Goal: Information Seeking & Learning: Learn about a topic

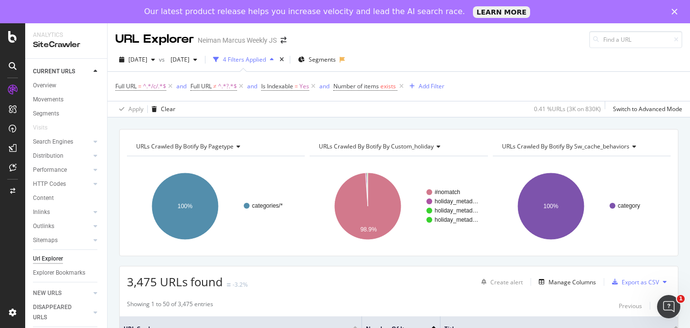
scroll to position [1393, 0]
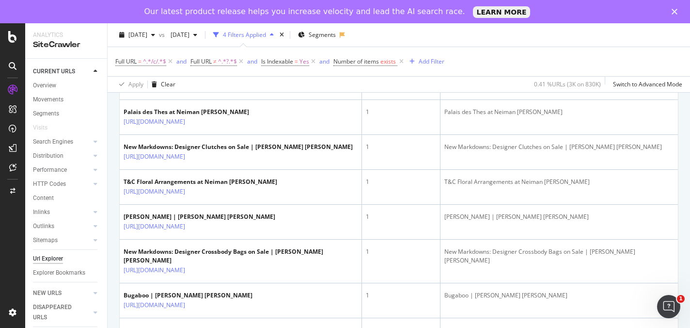
click at [195, 20] on icon at bounding box center [192, 17] width 6 height 6
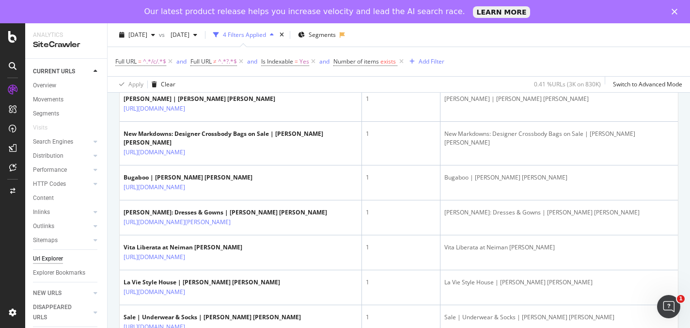
scroll to position [1510, 0]
click at [195, 8] on icon at bounding box center [192, 5] width 6 height 6
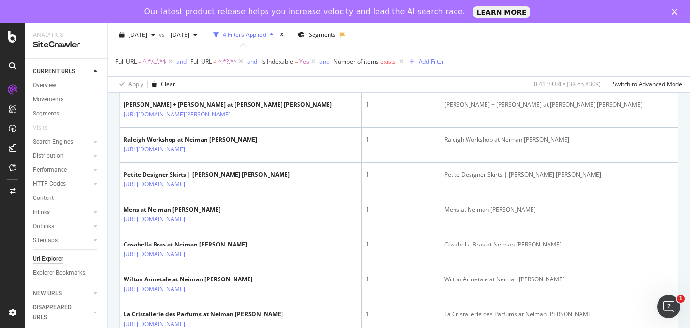
scroll to position [914, 0]
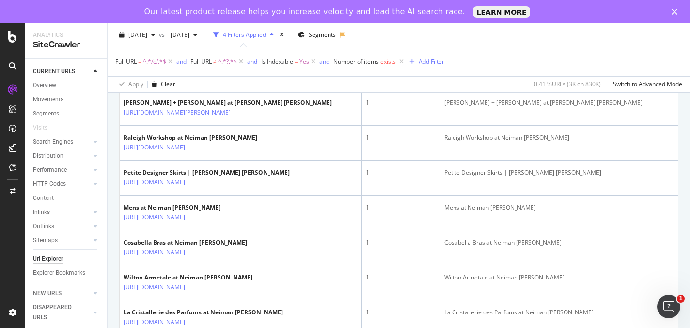
click at [151, 82] on link "https://www.neimanmarcus.com/c/beauty-shop-by-brand-beauty-alo-yoga-cat87390766" at bounding box center [155, 78] width 62 height 10
click at [195, 80] on icon at bounding box center [192, 78] width 6 height 6
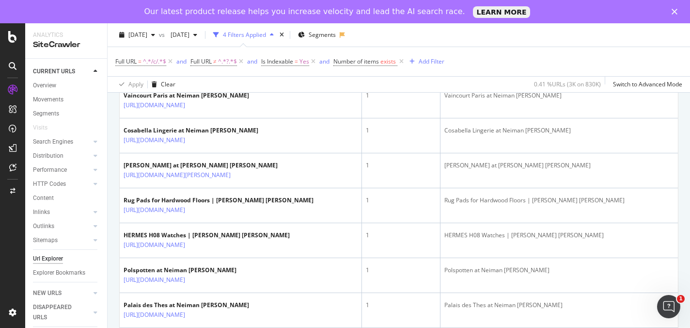
scroll to position [1220, 0]
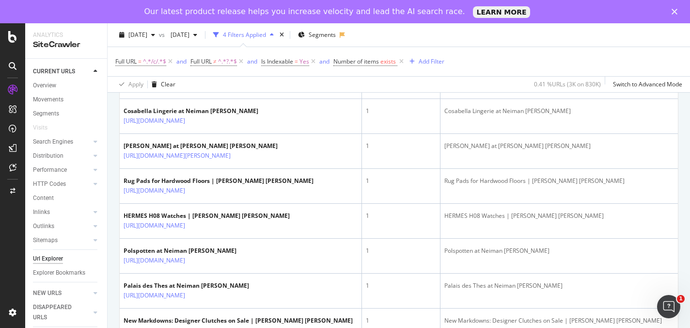
click at [240, 54] on icon at bounding box center [238, 51] width 6 height 6
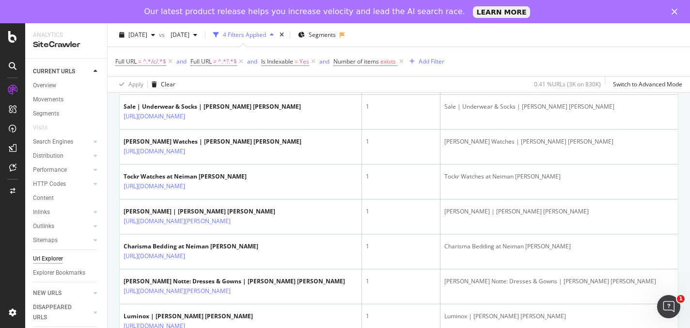
scroll to position [1769, 0]
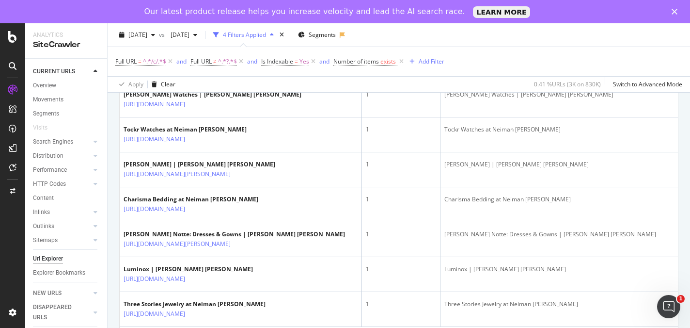
click at [195, 2] on icon at bounding box center [192, 0] width 6 height 6
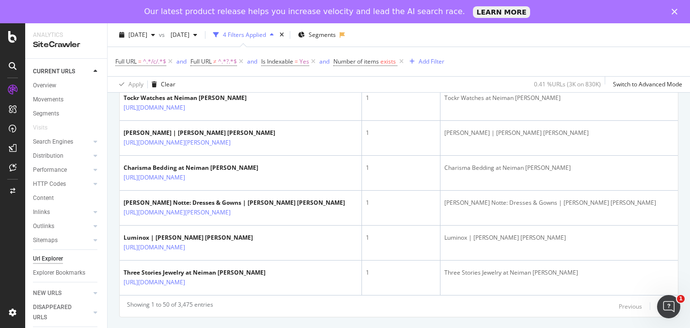
scroll to position [2075, 0]
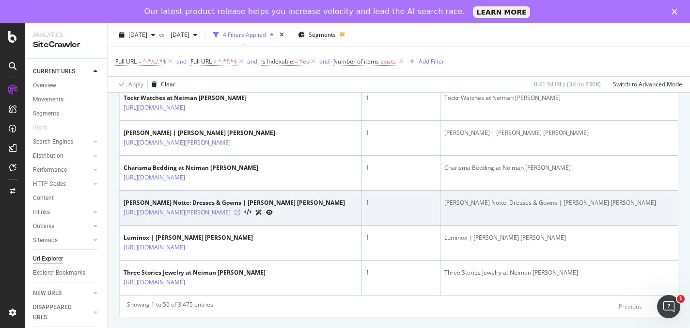
click at [240, 215] on icon at bounding box center [238, 212] width 6 height 6
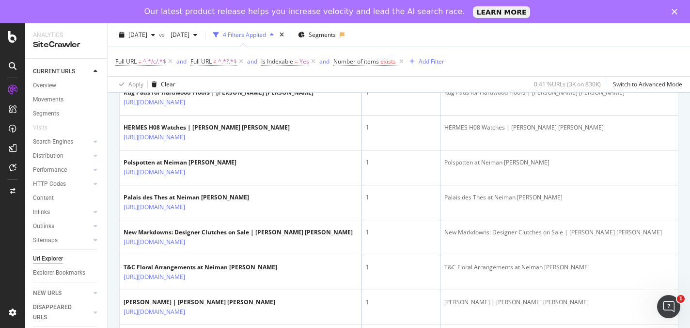
scroll to position [1370, 0]
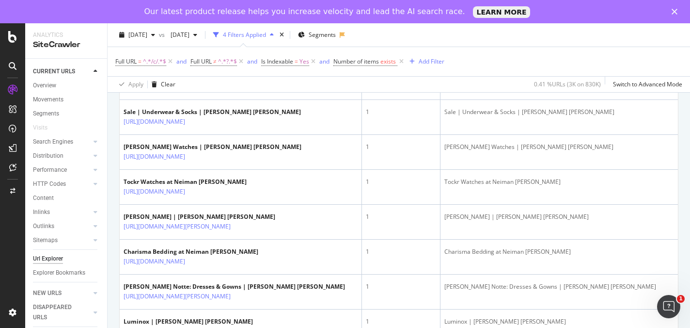
scroll to position [1804, 0]
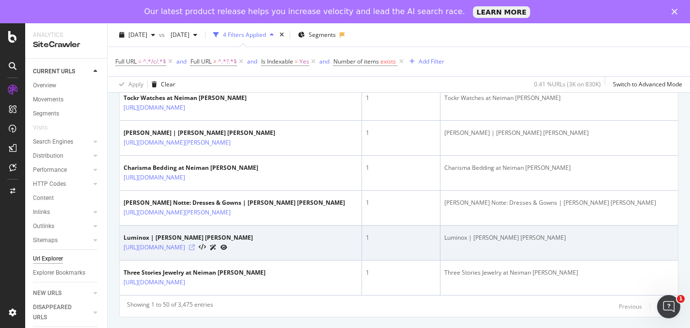
click at [195, 244] on icon at bounding box center [192, 247] width 6 height 6
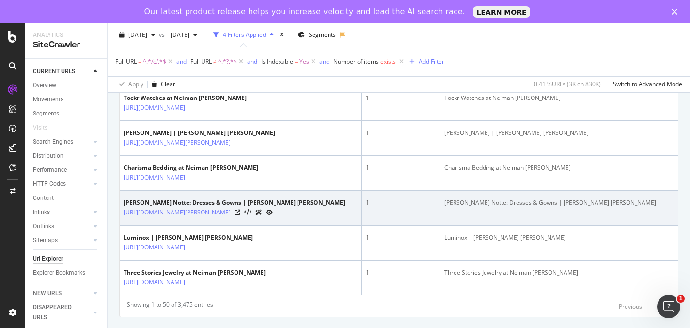
scroll to position [2082, 0]
click at [240, 215] on icon at bounding box center [238, 212] width 6 height 6
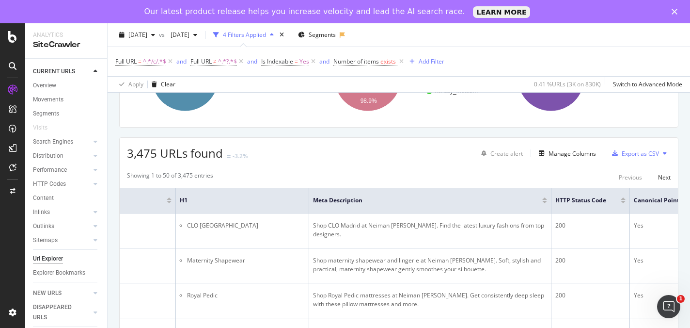
scroll to position [130, 0]
